Goal: Information Seeking & Learning: Stay updated

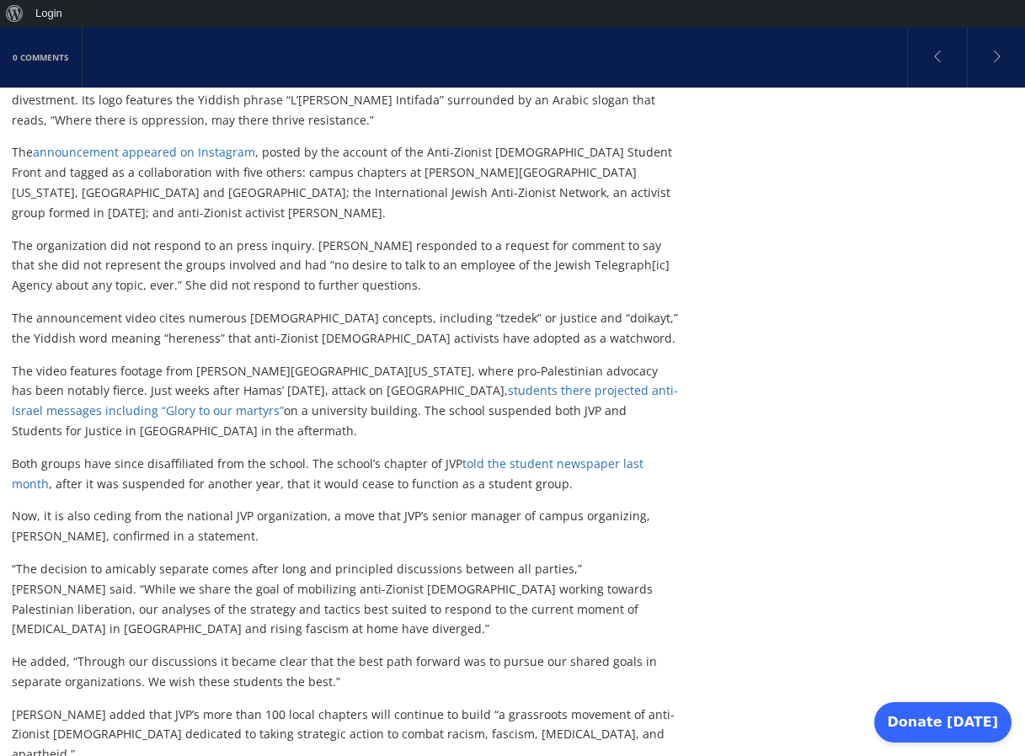
scroll to position [948, 0]
